Goal: Task Accomplishment & Management: Complete application form

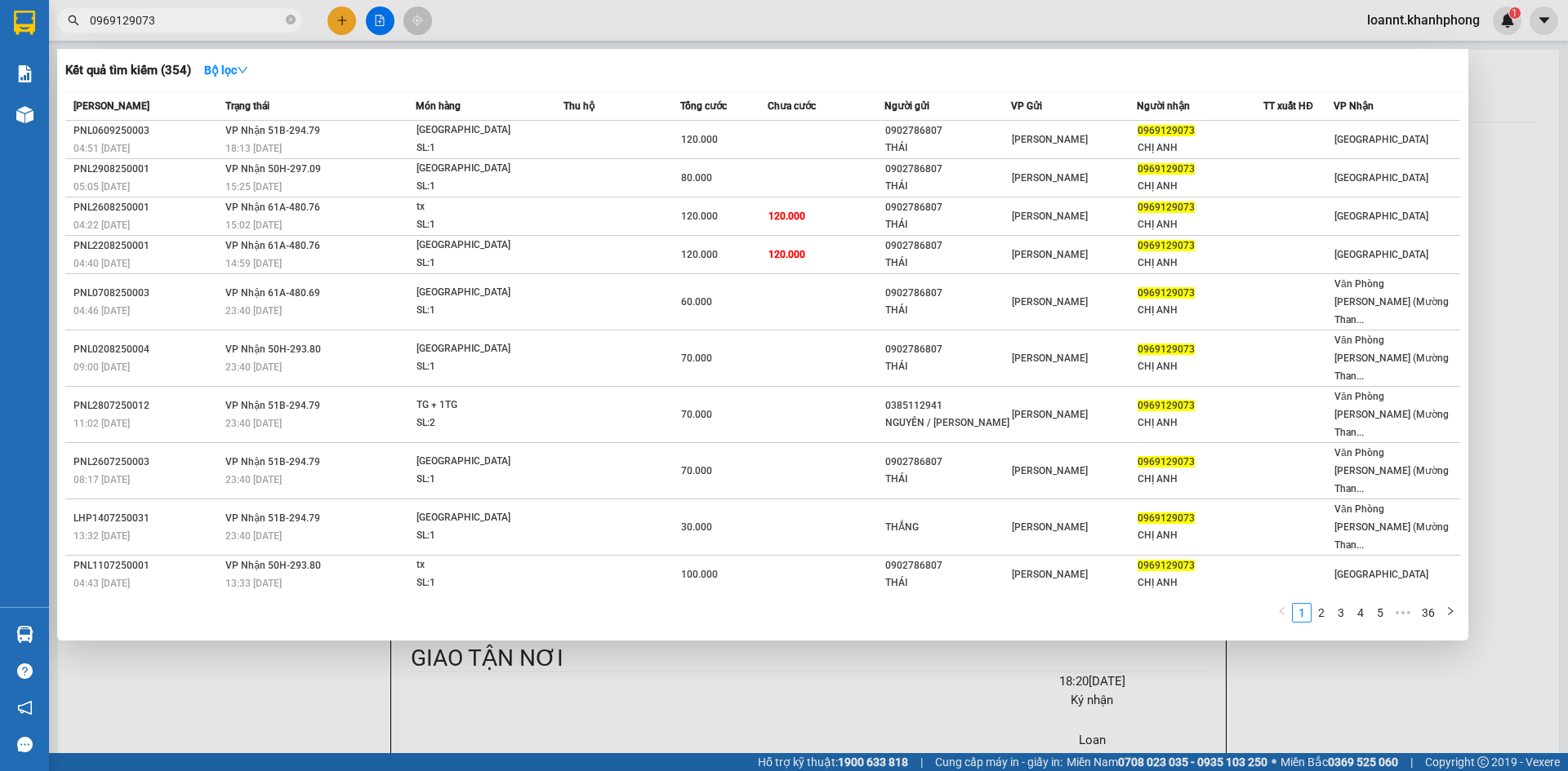
click at [139, 595] on div at bounding box center [784, 386] width 1568 height 771
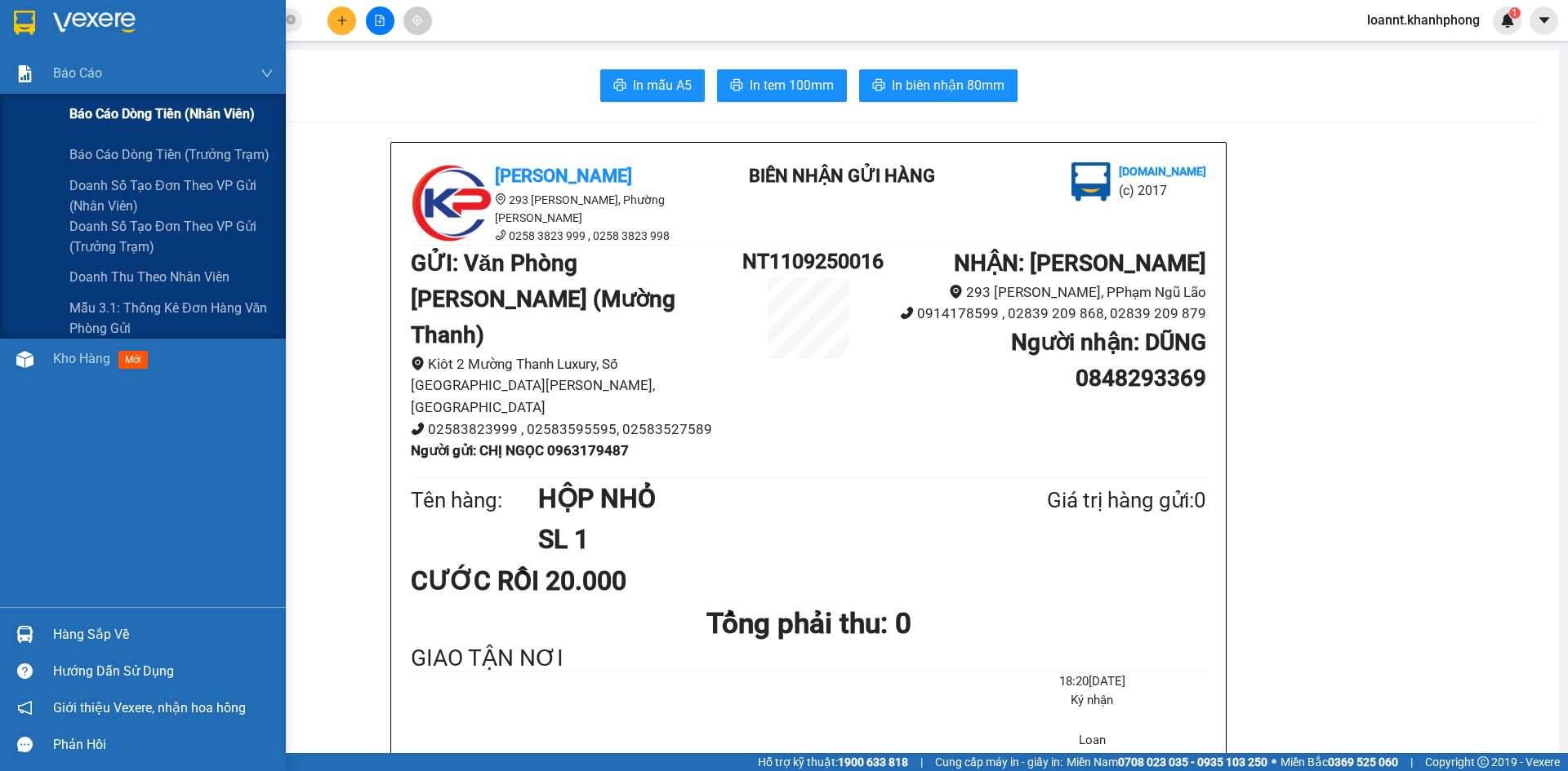
click at [88, 114] on span "Báo cáo dòng tiền (nhân viên)" at bounding box center [162, 114] width 185 height 21
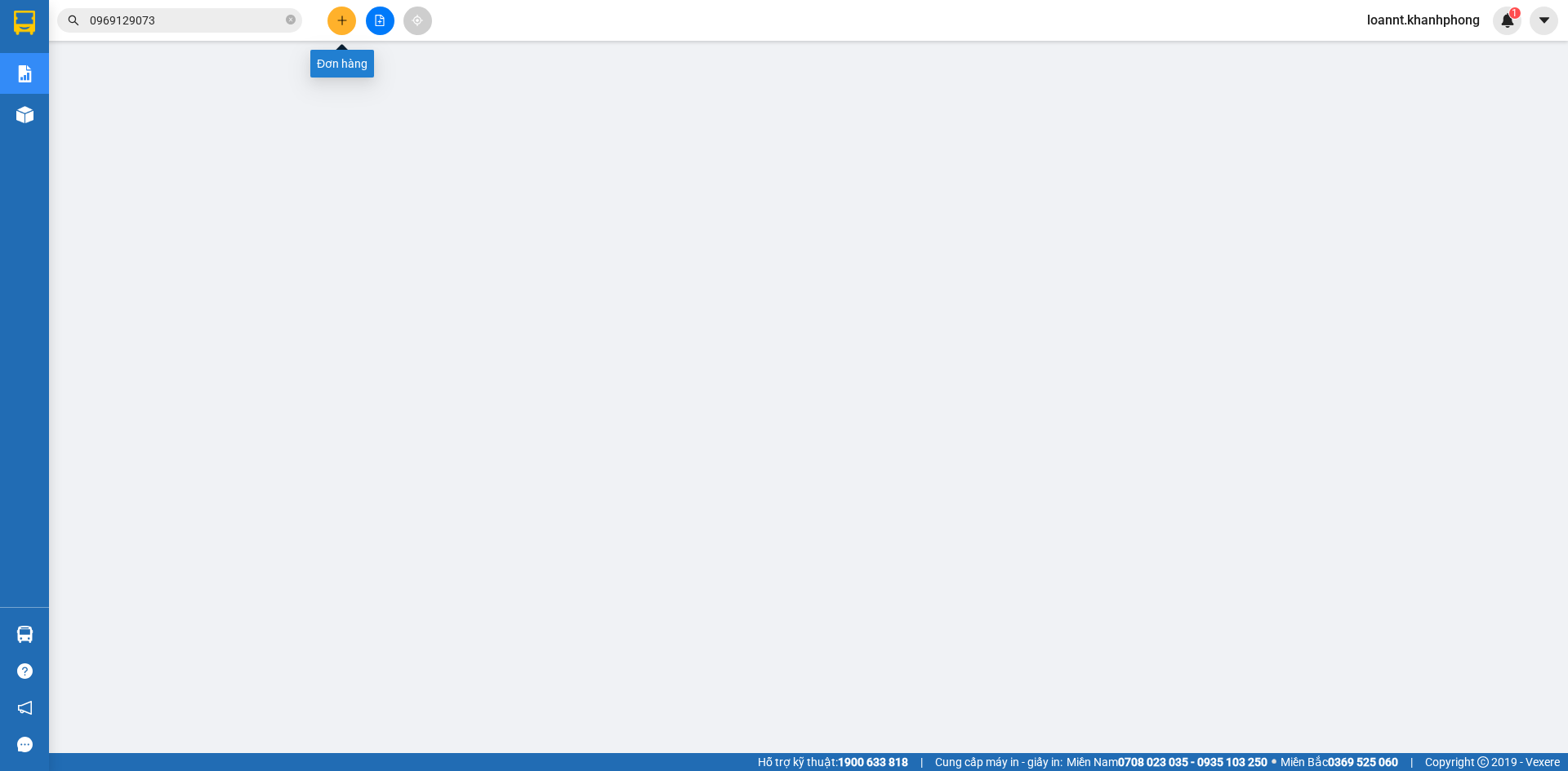
click at [334, 16] on button at bounding box center [341, 21] width 29 height 29
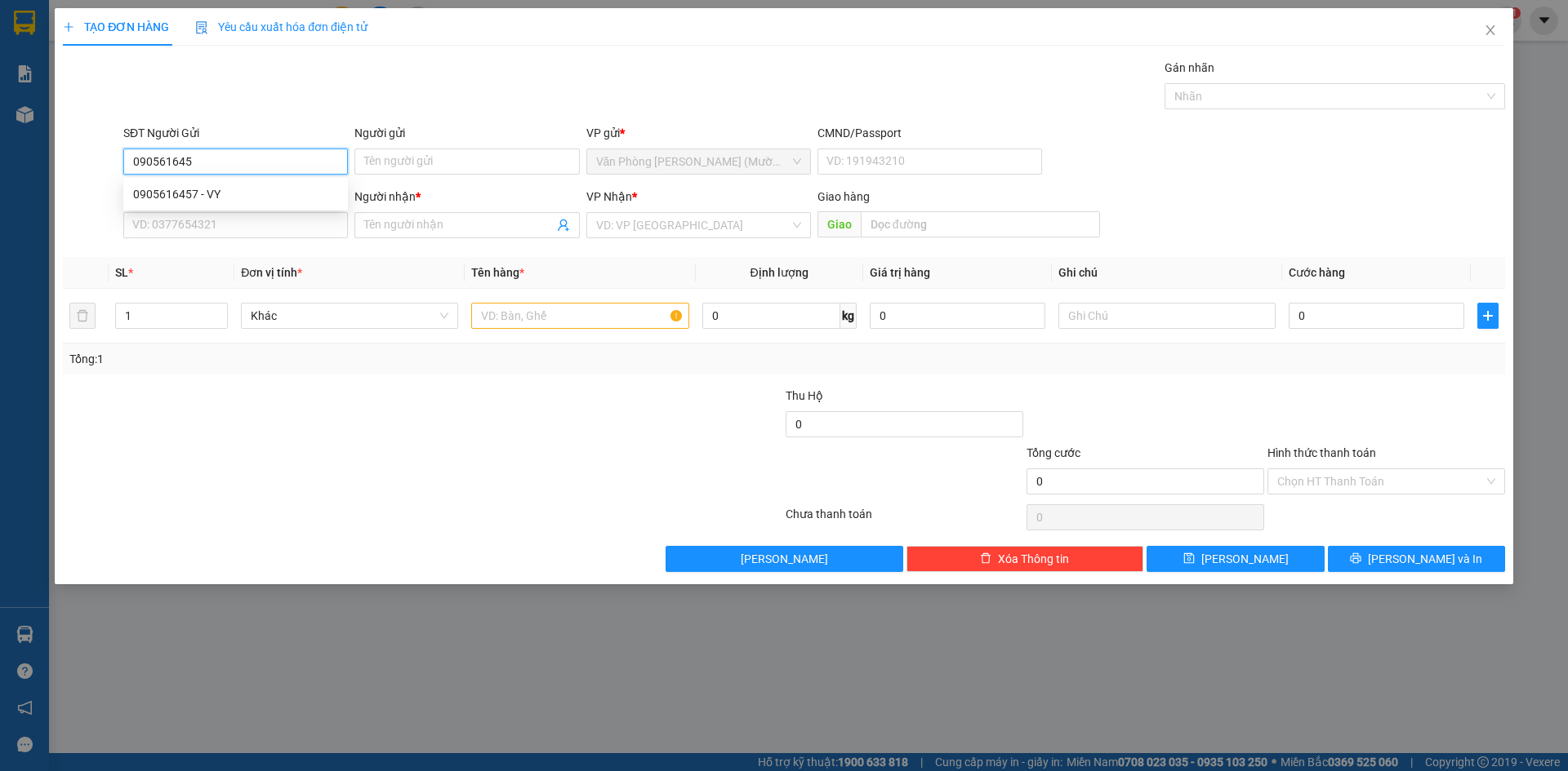
type input "0905616457"
click at [213, 195] on div "0905616457 - VY" at bounding box center [235, 194] width 205 height 18
type input "VY"
type input "0905616457"
click at [208, 218] on input "SĐT Người Nhận" at bounding box center [235, 225] width 225 height 26
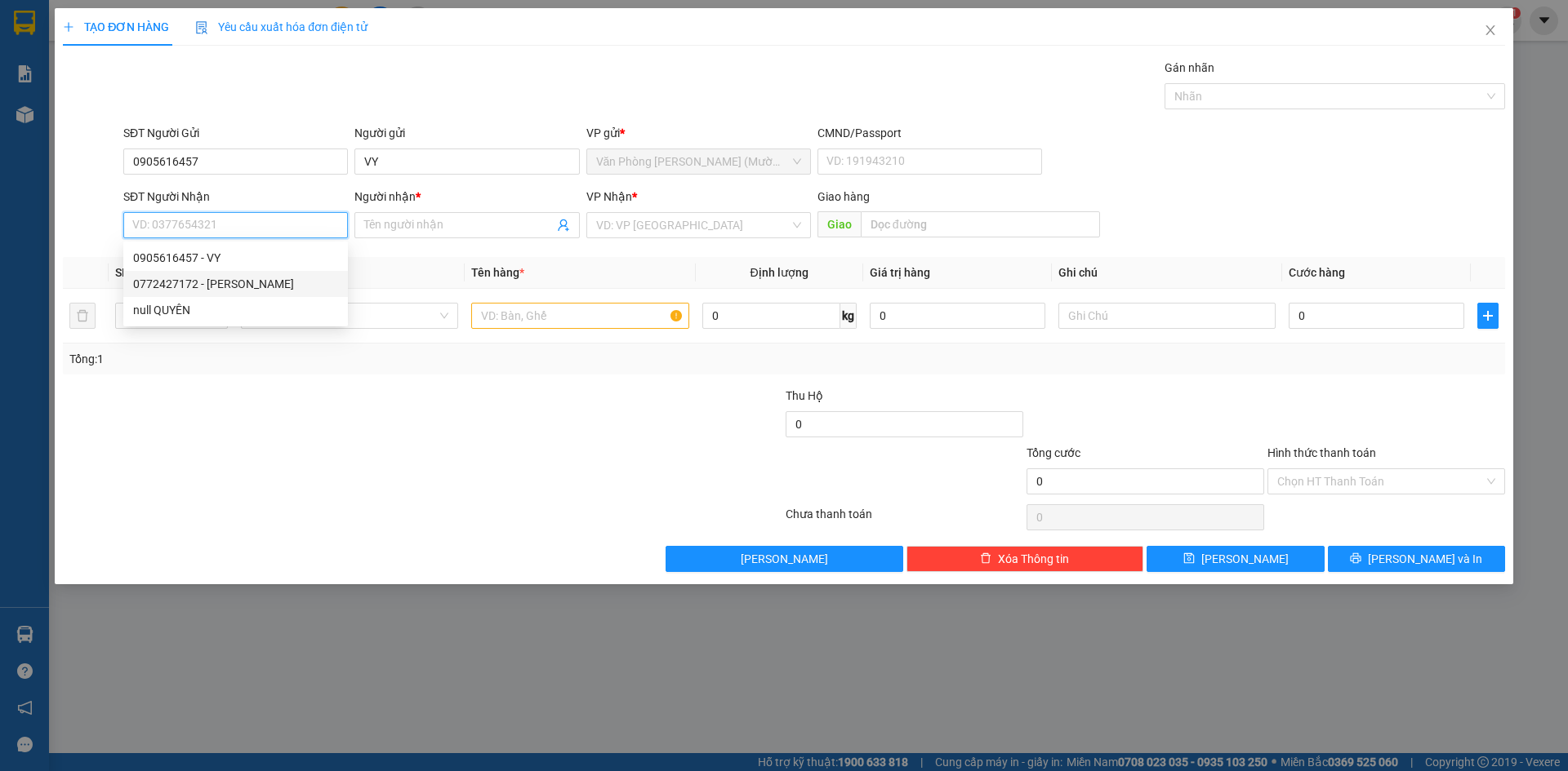
click at [238, 278] on div "0772427172 - [PERSON_NAME]" at bounding box center [235, 284] width 205 height 18
type input "0772427172"
type input "MỸ QUYÊN"
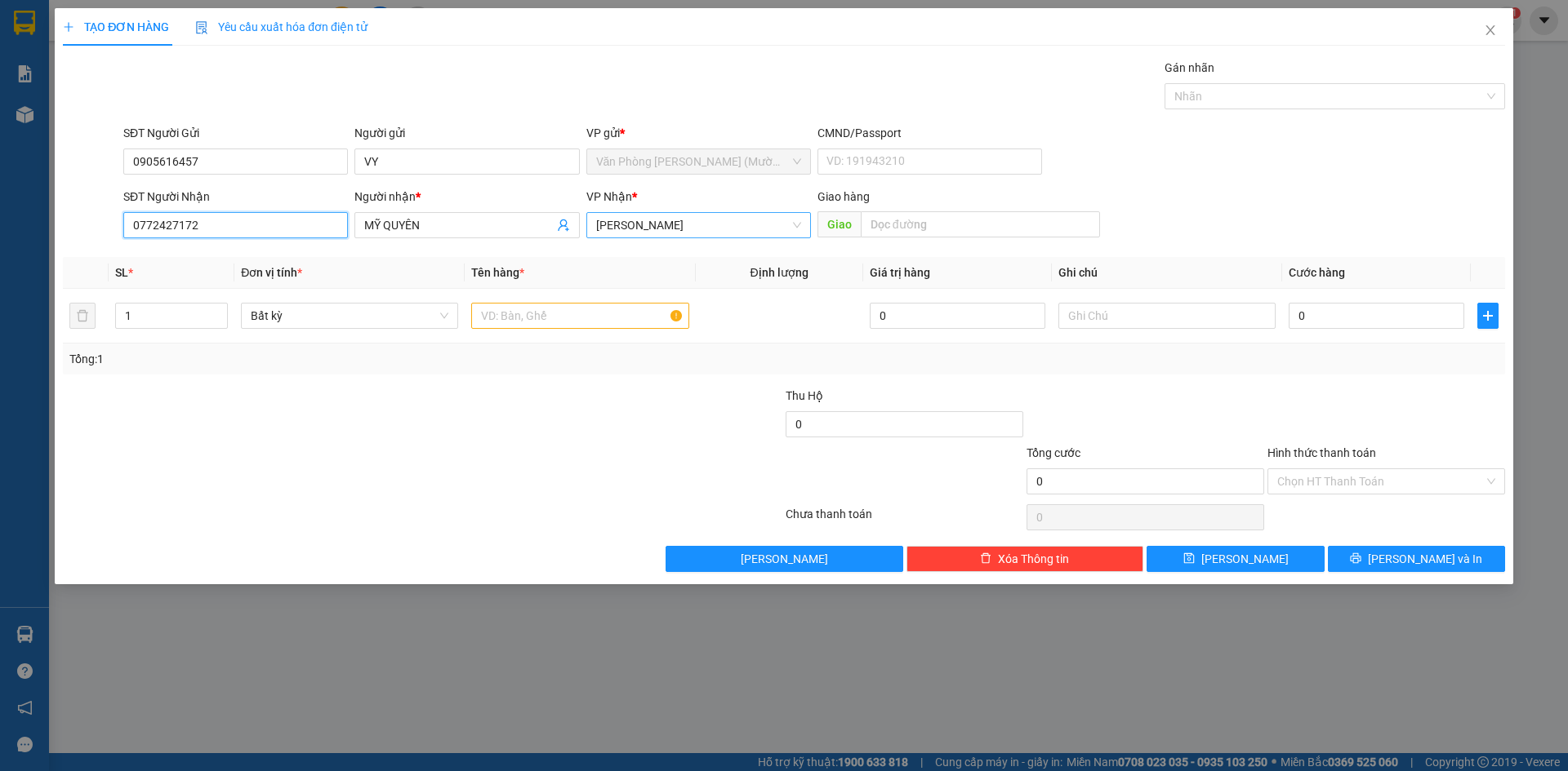
click at [676, 223] on span "[PERSON_NAME]" at bounding box center [698, 225] width 205 height 24
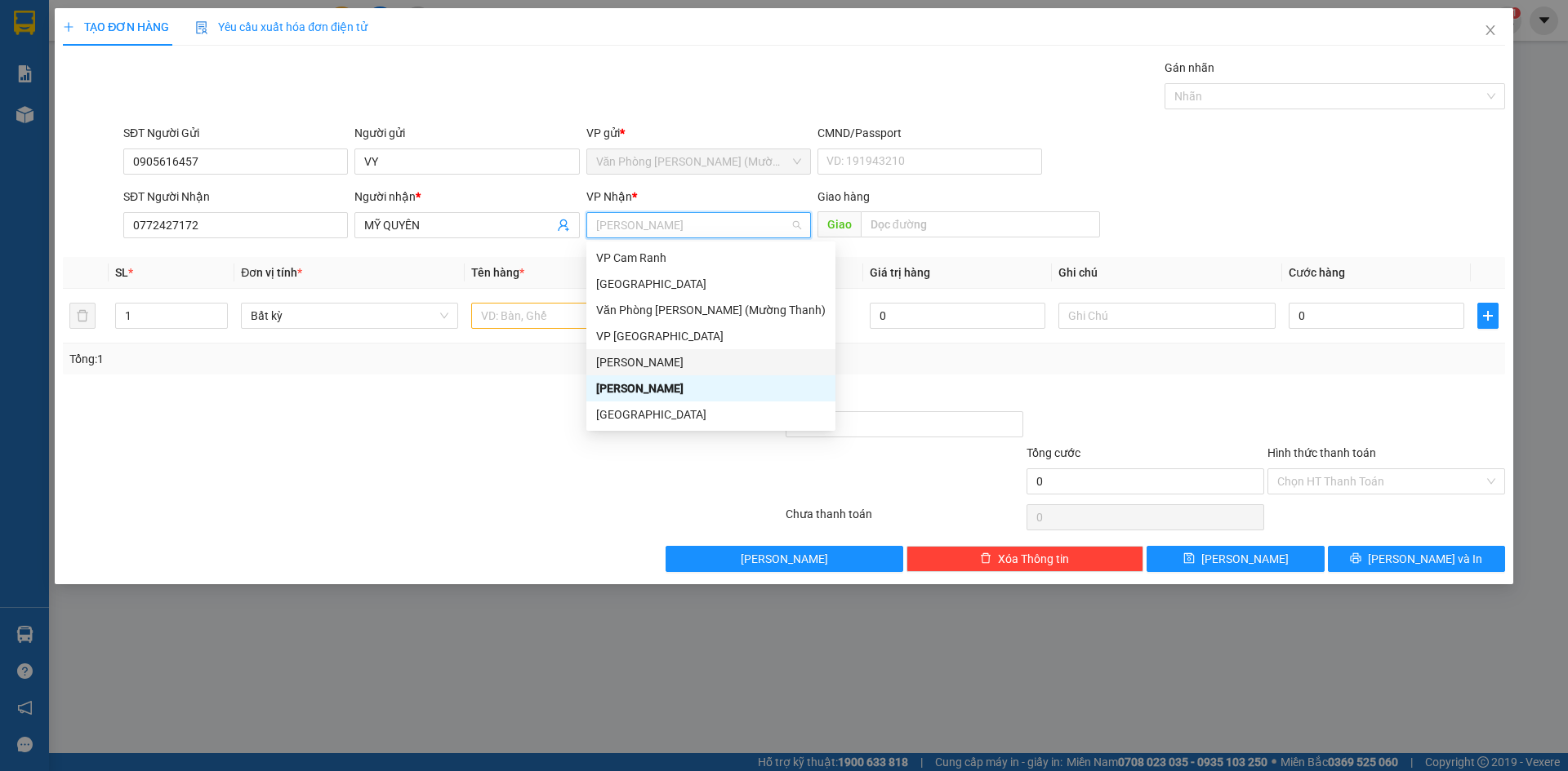
click at [675, 365] on div "[PERSON_NAME]" at bounding box center [711, 362] width 229 height 18
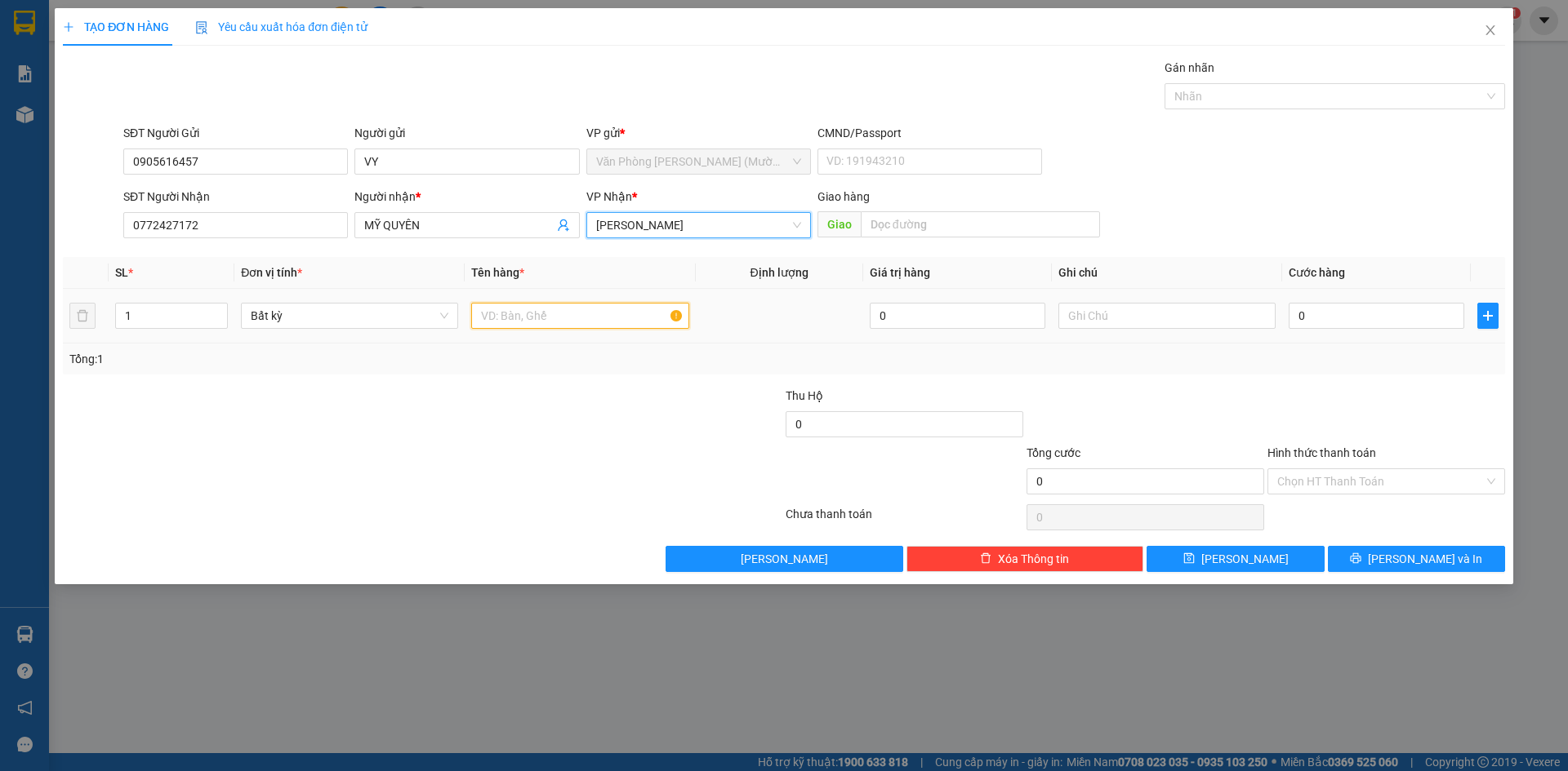
click at [531, 308] on input "text" at bounding box center [580, 315] width 217 height 26
type input "BỊCH ĐEN"
click at [1319, 320] on input "0" at bounding box center [1376, 315] width 175 height 26
type input "3"
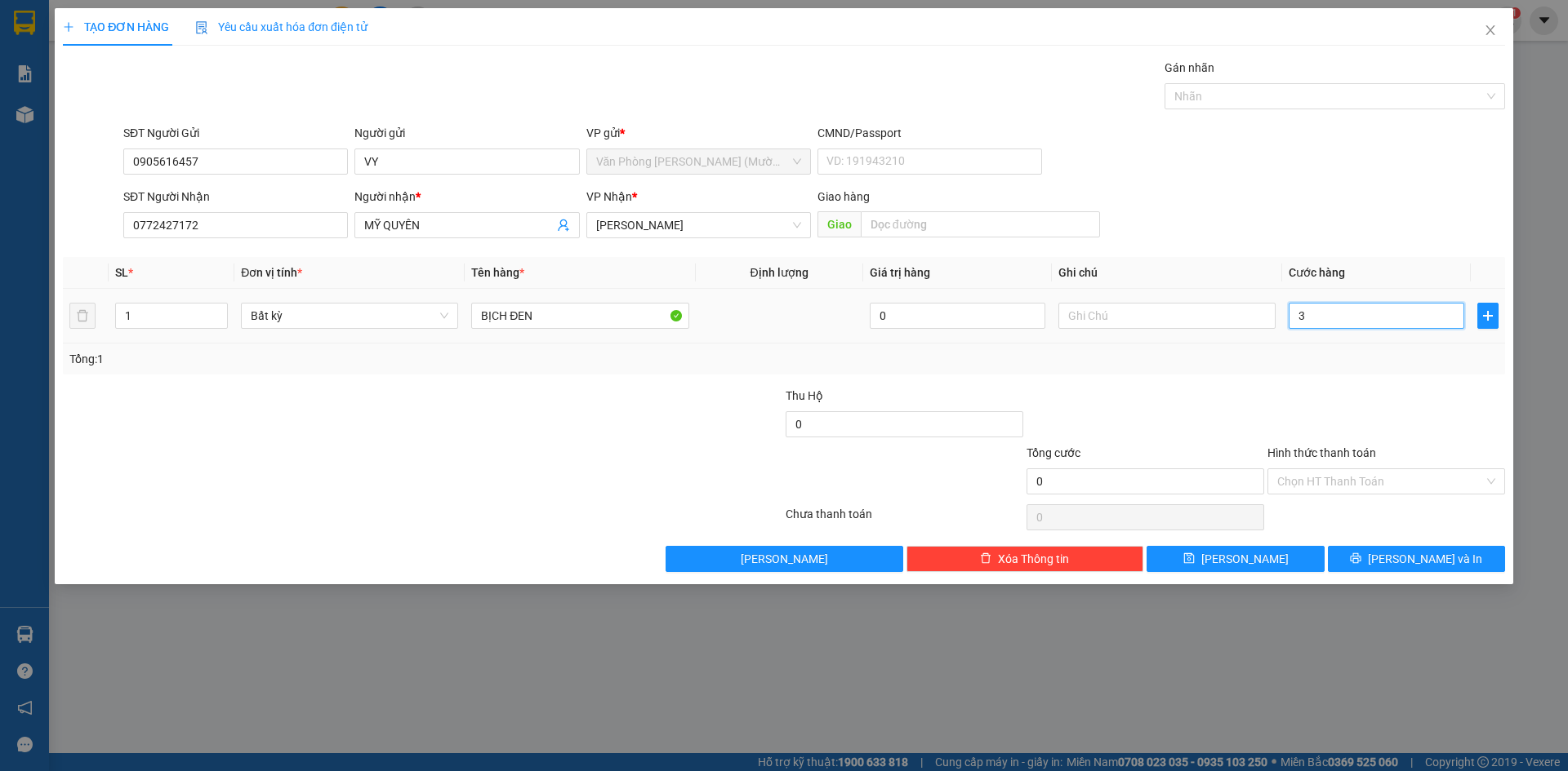
type input "3"
type input "30"
type input "30.000"
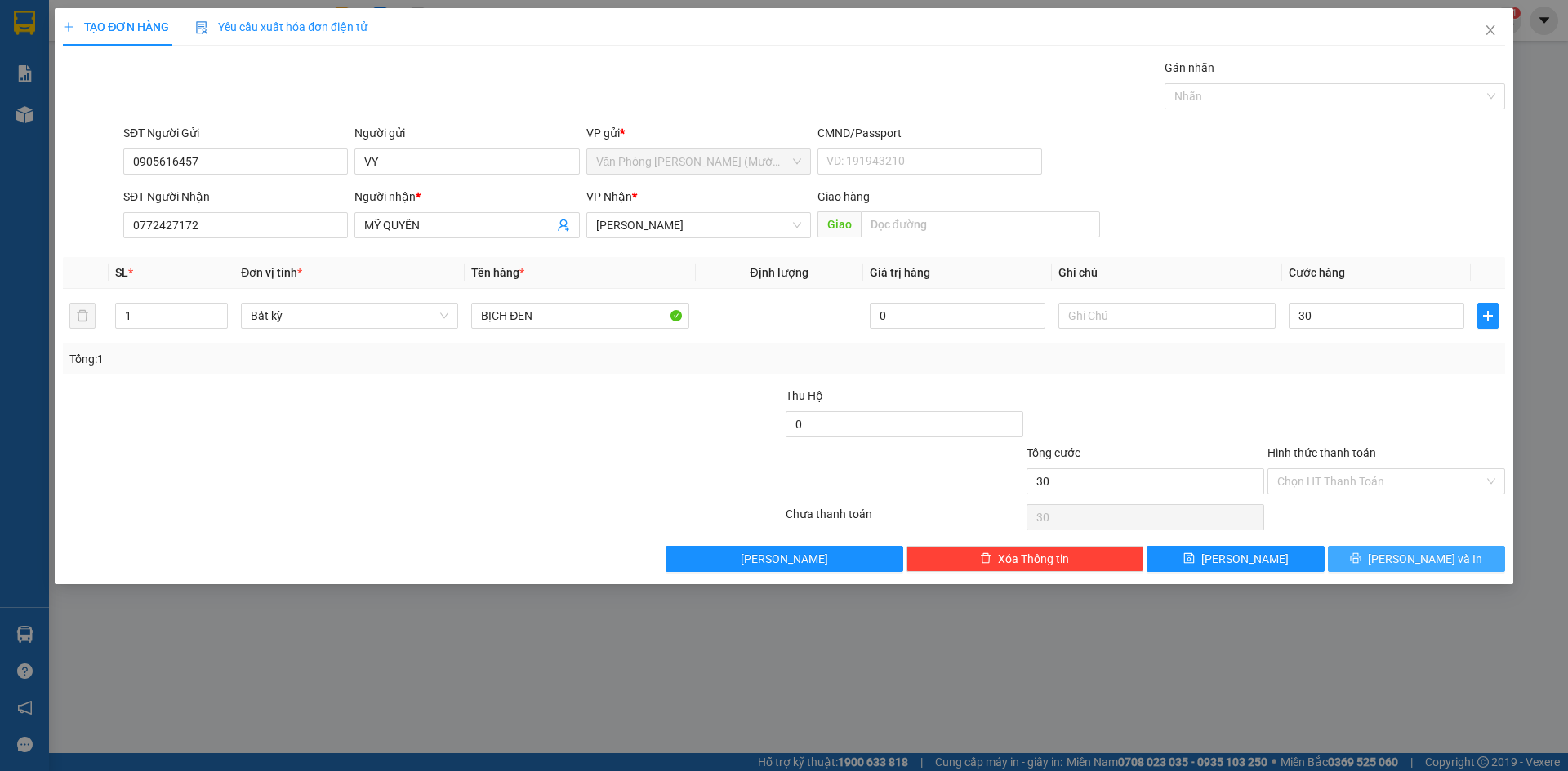
type input "30.000"
drag, startPoint x: 1453, startPoint y: 559, endPoint x: 1482, endPoint y: 565, distance: 29.6
click at [1453, 560] on button "[PERSON_NAME] và In" at bounding box center [1416, 559] width 177 height 26
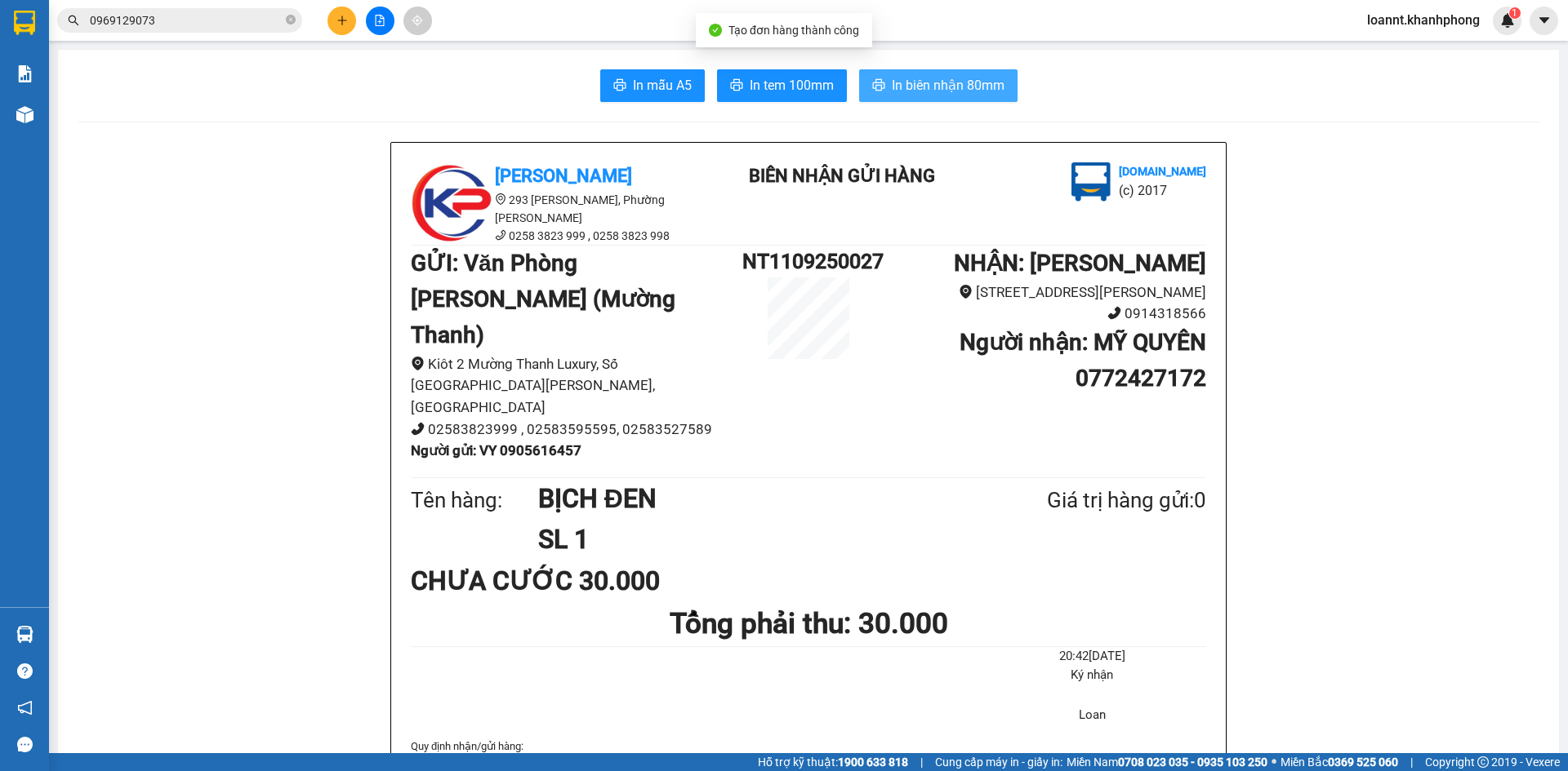
click at [910, 89] on span "In biên nhận 80mm" at bounding box center [947, 85] width 113 height 21
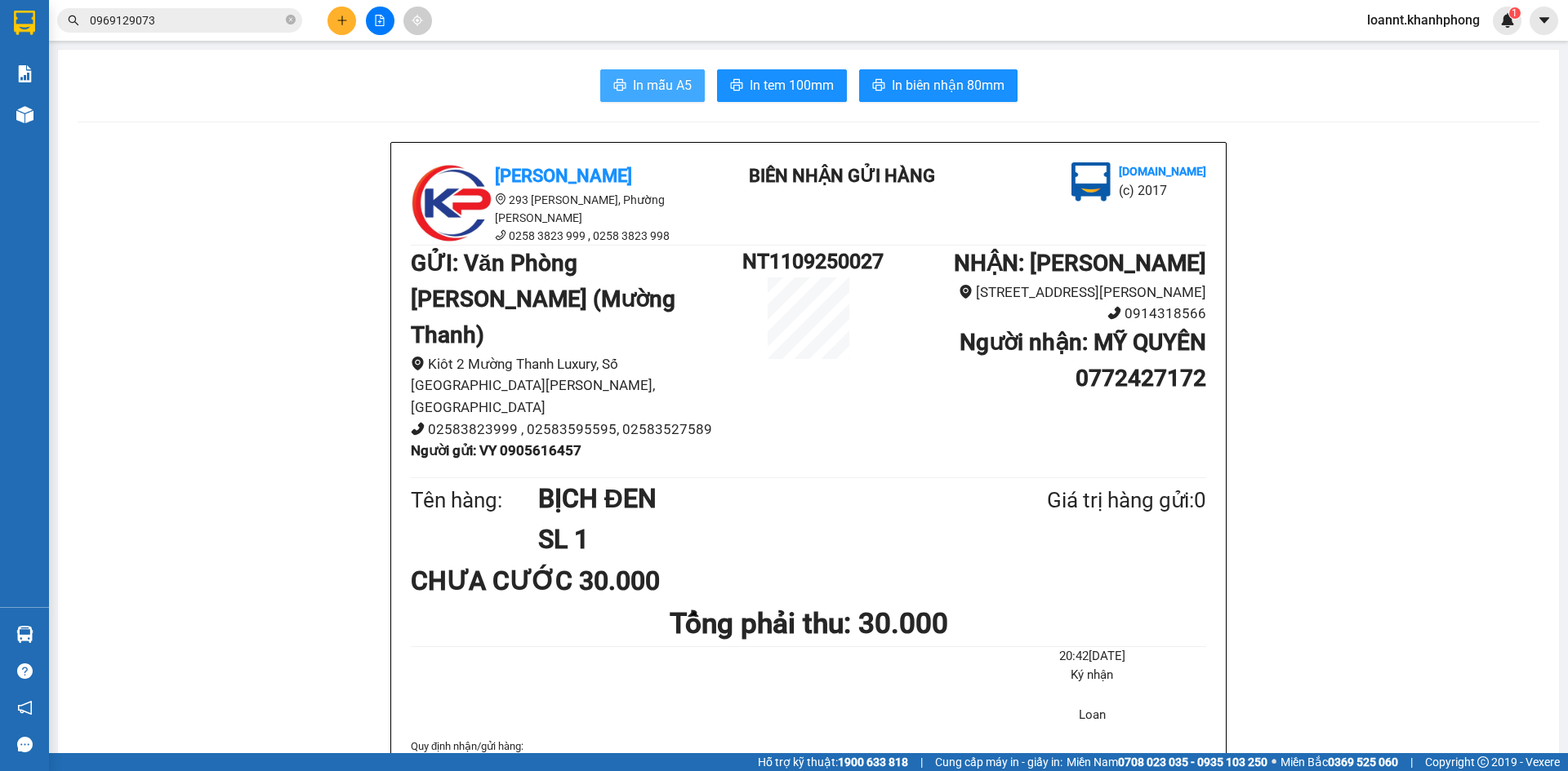
click at [653, 80] on span "In mẫu A5" at bounding box center [662, 85] width 59 height 21
